Goal: Navigation & Orientation: Find specific page/section

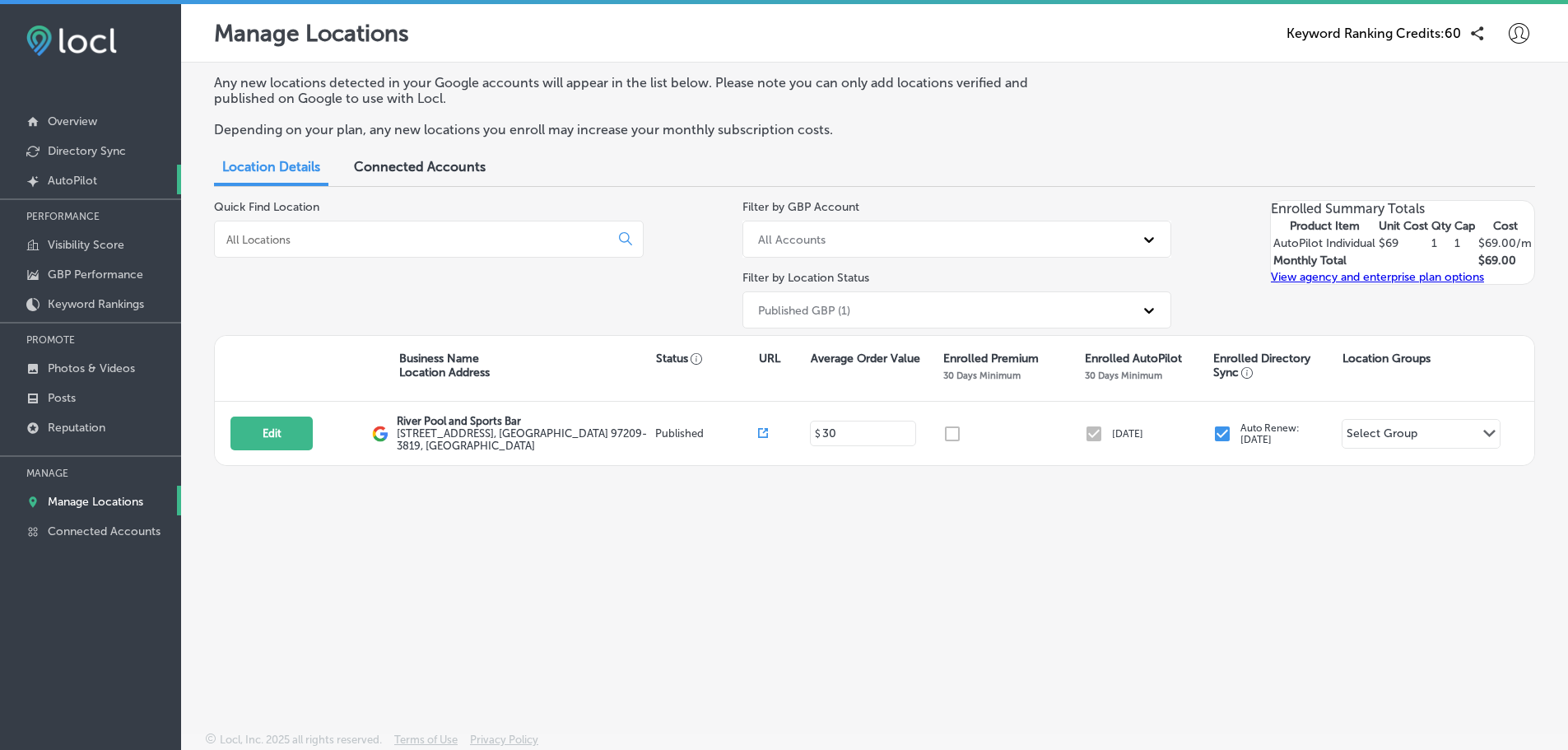
click at [86, 175] on p "AutoPilot" at bounding box center [73, 180] width 49 height 14
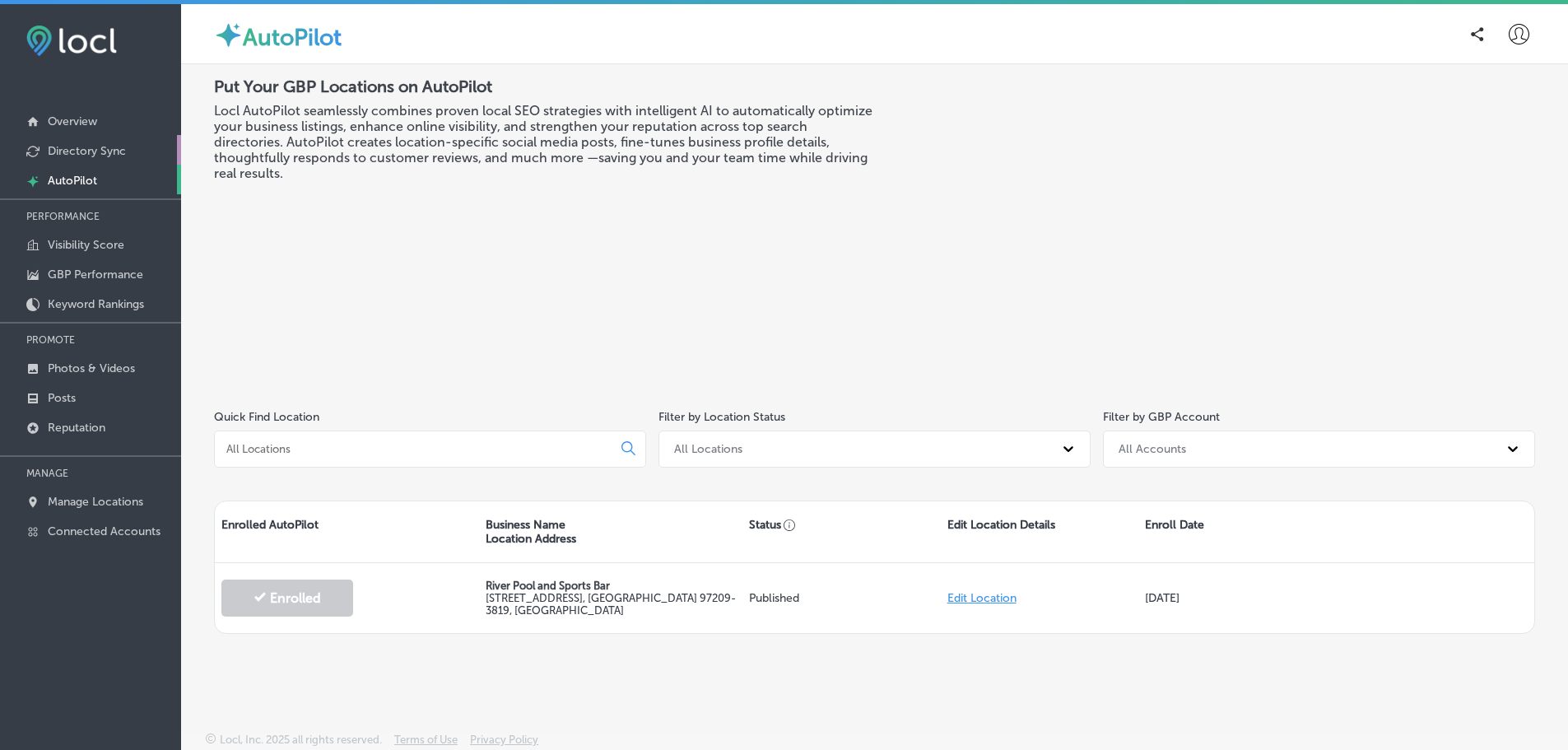
click at [70, 147] on p "Directory Sync" at bounding box center [87, 151] width 78 height 14
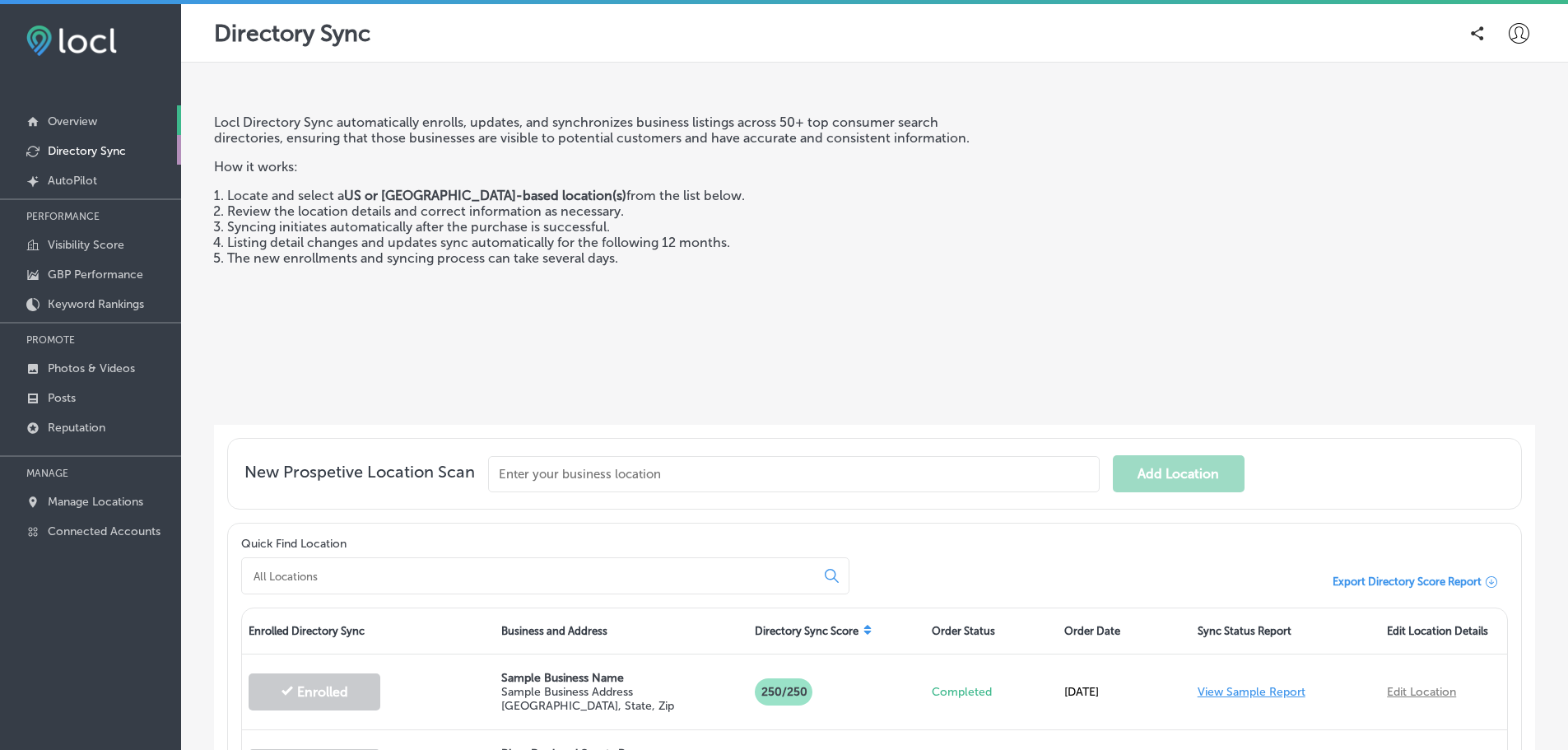
click at [63, 120] on p "Overview" at bounding box center [73, 122] width 49 height 14
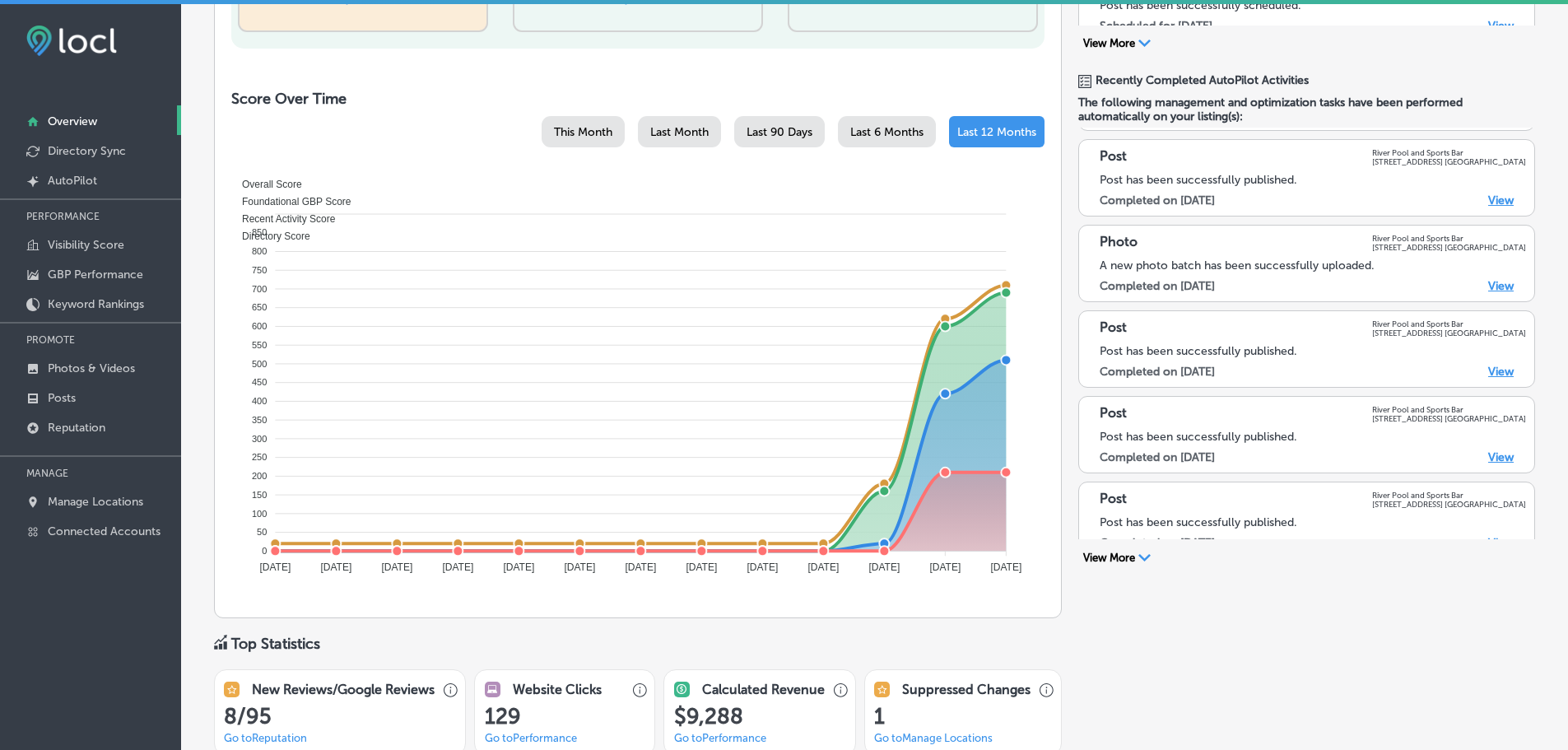
scroll to position [540, 0]
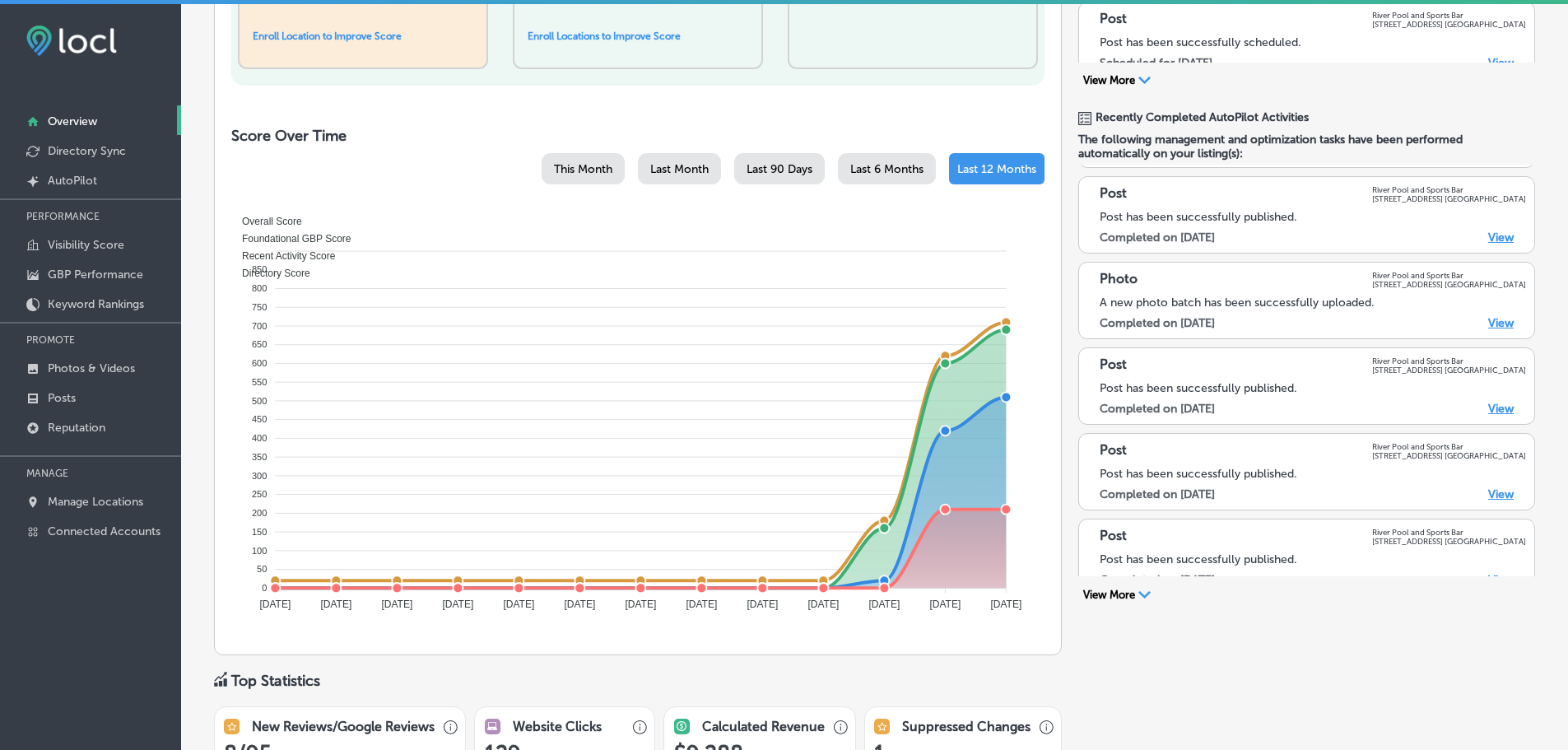
click at [1488, 404] on link "View" at bounding box center [1500, 409] width 25 height 14
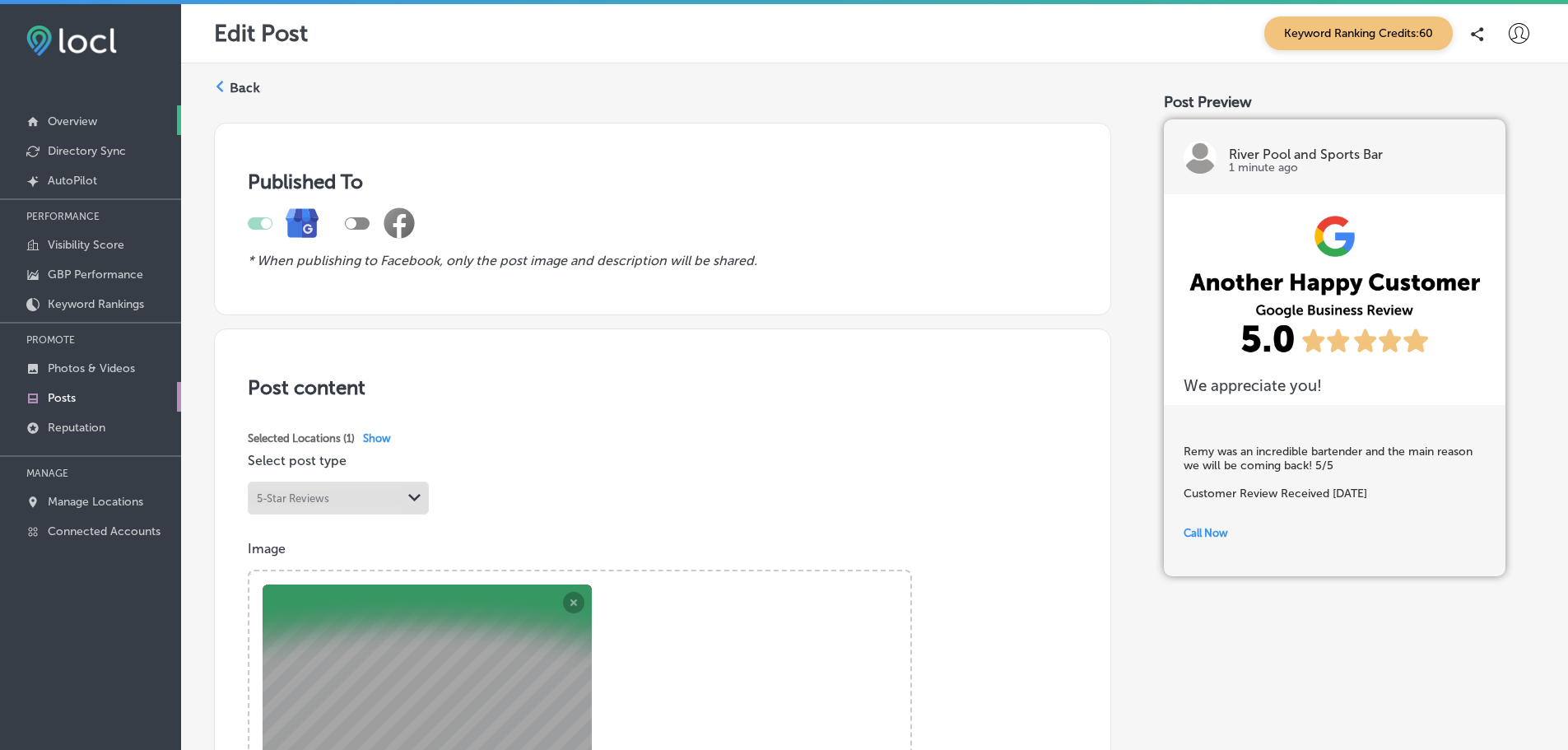
click at [58, 112] on link "Overview" at bounding box center [90, 120] width 181 height 29
